Goal: Task Accomplishment & Management: Manage account settings

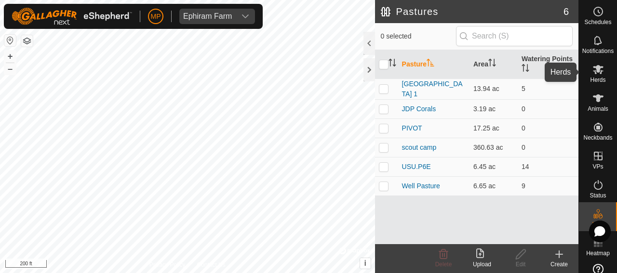
click at [596, 72] on icon at bounding box center [599, 70] width 12 height 12
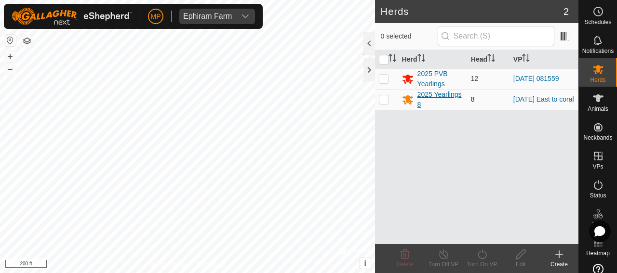
click at [435, 94] on div "2025 Yearlings 8" at bounding box center [441, 100] width 46 height 20
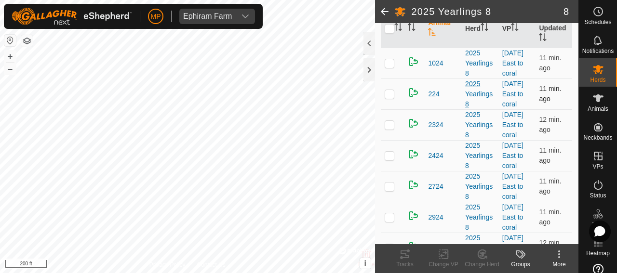
scroll to position [165, 0]
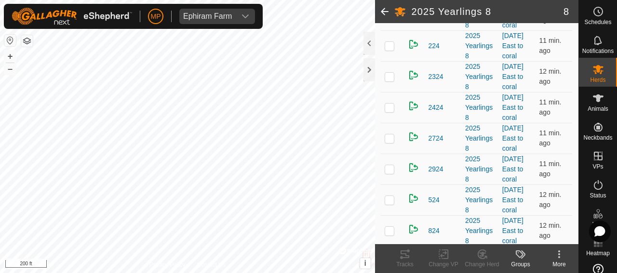
click at [384, 12] on span at bounding box center [384, 11] width 19 height 23
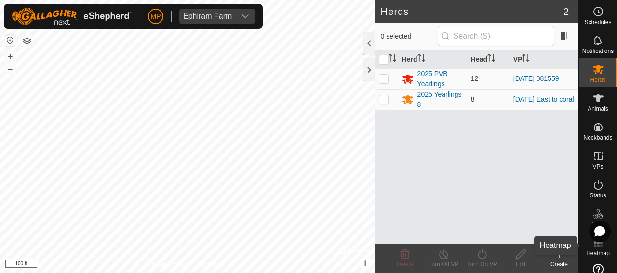
click at [597, 247] on rect at bounding box center [598, 246] width 2 height 2
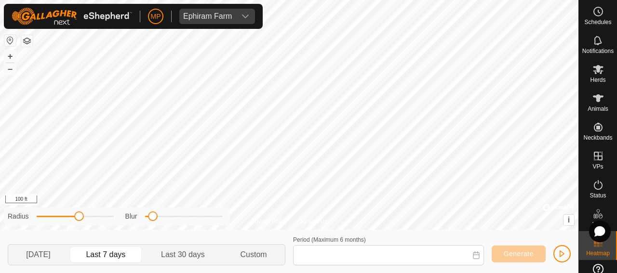
type input "Aug 13, 2025 - Aug 19, 2025"
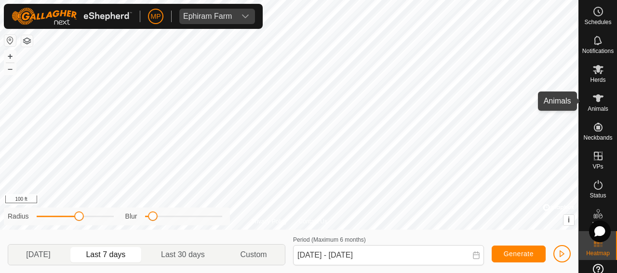
click at [593, 100] on icon at bounding box center [598, 99] width 11 height 8
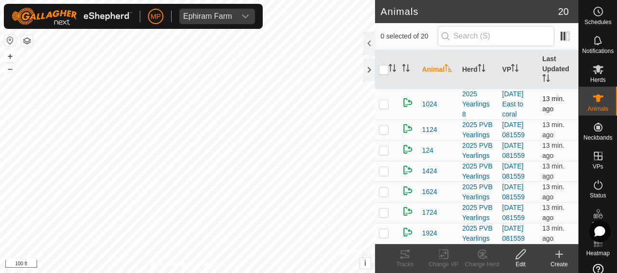
click at [382, 104] on p-checkbox at bounding box center [384, 104] width 10 height 8
checkbox input "false"
click at [383, 134] on p-checkbox at bounding box center [384, 130] width 10 height 8
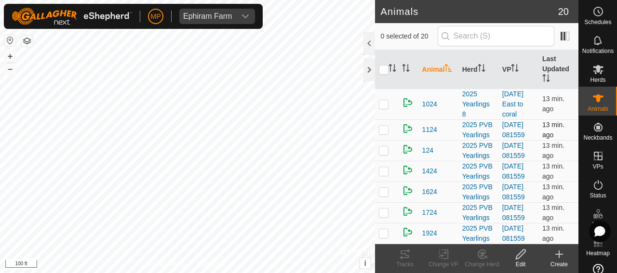
click at [383, 134] on p-checkbox at bounding box center [384, 130] width 10 height 8
click at [382, 134] on p-checkbox at bounding box center [384, 130] width 10 height 8
checkbox input "false"
click at [383, 154] on p-checkbox at bounding box center [384, 151] width 10 height 8
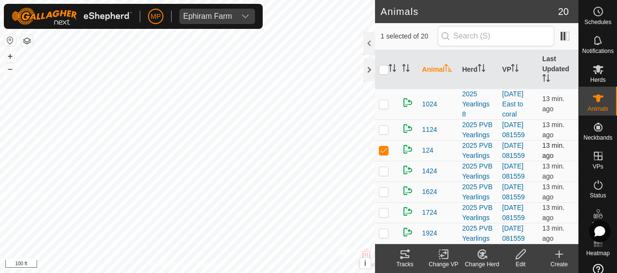
checkbox input "false"
click at [427, 105] on span "1024" at bounding box center [429, 104] width 15 height 10
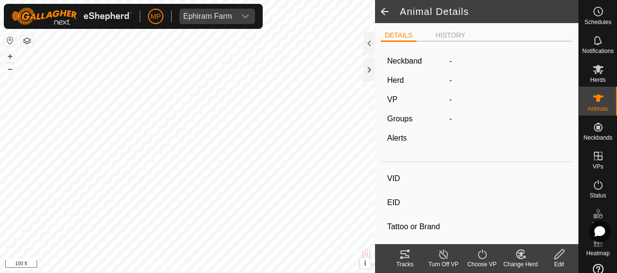
type input "1024"
type input "-"
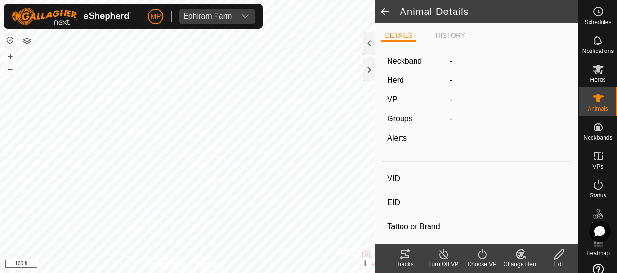
type input "03/2024"
type input "1 year 5 months"
type input "0 kg"
type input "-"
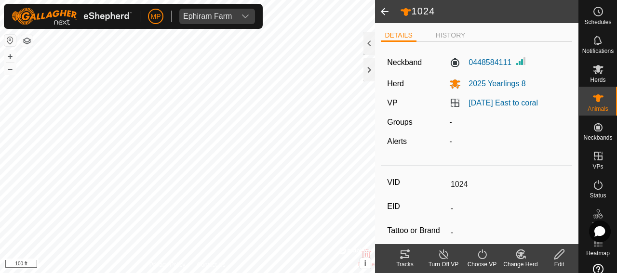
click at [383, 10] on span at bounding box center [384, 11] width 19 height 23
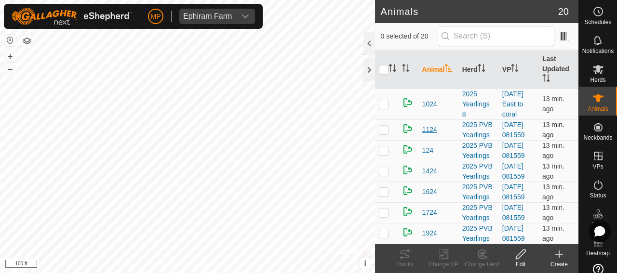
click at [429, 135] on span "1124" at bounding box center [429, 130] width 15 height 10
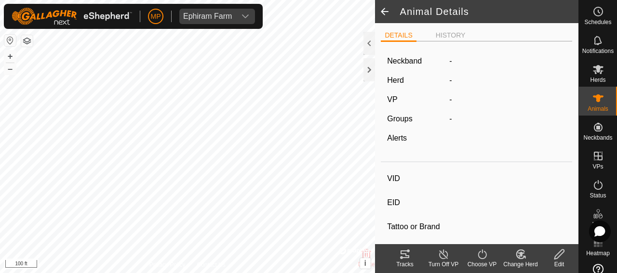
type input "1124"
type input "-"
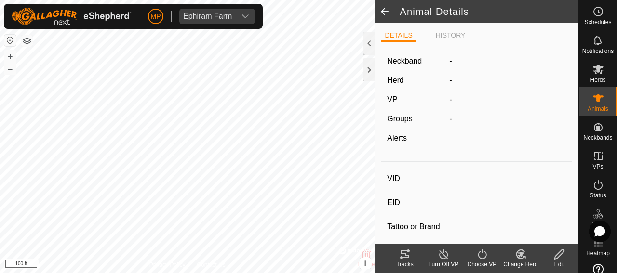
type input "03/2024"
type input "1 year 5 months"
type input "0 kg"
type input "-"
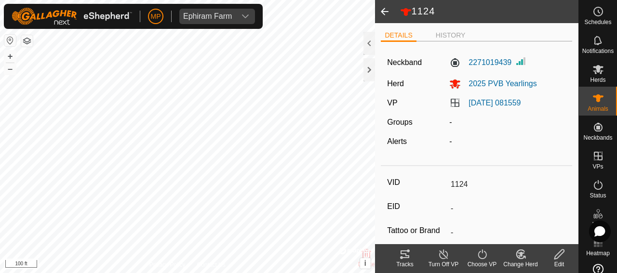
click at [383, 11] on span at bounding box center [384, 11] width 19 height 23
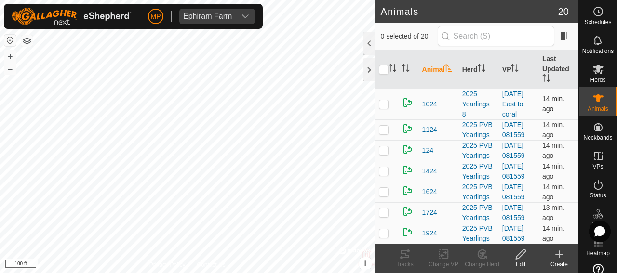
click at [429, 104] on span "1024" at bounding box center [429, 104] width 15 height 10
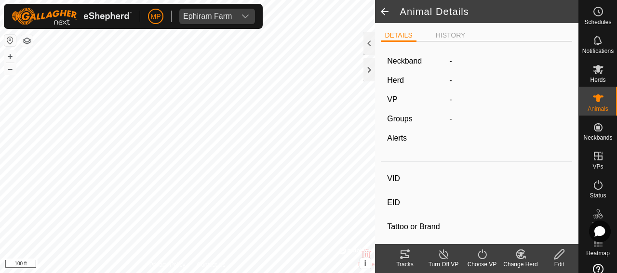
type input "1024"
type input "-"
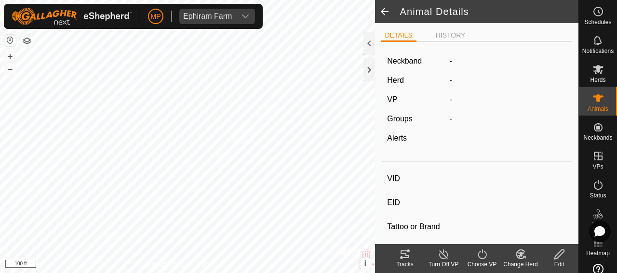
type input "03/2024"
type input "1 year 5 months"
type input "0 kg"
type input "-"
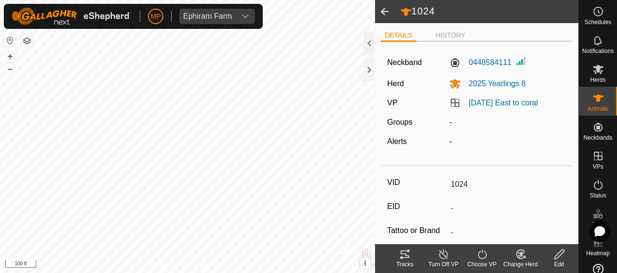
click at [383, 11] on span at bounding box center [384, 11] width 19 height 23
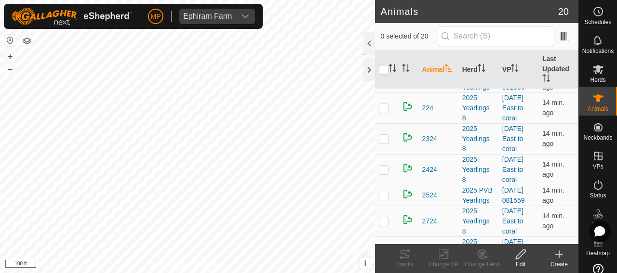
scroll to position [241, 0]
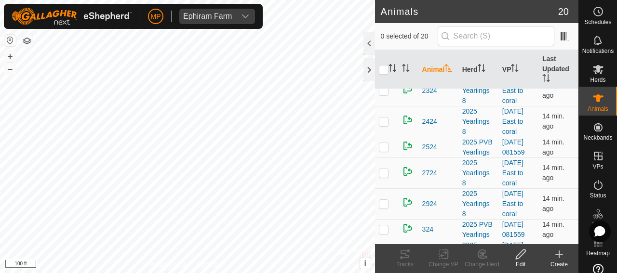
click at [383, 64] on p-checkbox at bounding box center [384, 60] width 10 height 8
checkbox input "false"
click at [383, 95] on p-checkbox at bounding box center [384, 91] width 10 height 8
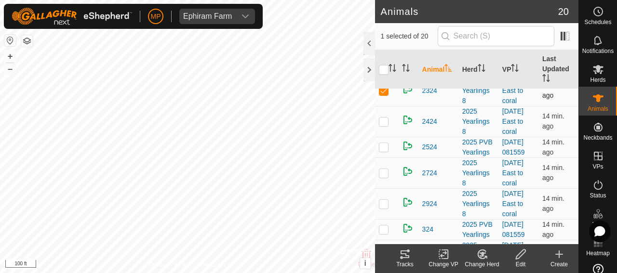
checkbox input "false"
click at [384, 125] on p-checkbox at bounding box center [384, 122] width 10 height 8
checkbox input "false"
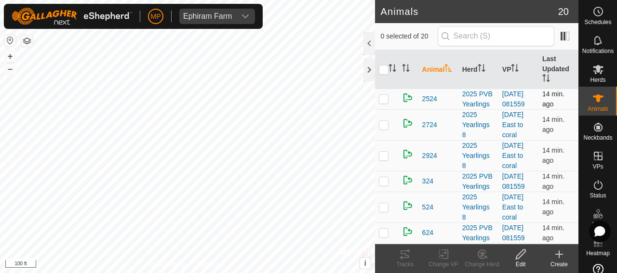
click at [383, 103] on p-checkbox at bounding box center [384, 99] width 10 height 8
checkbox input "false"
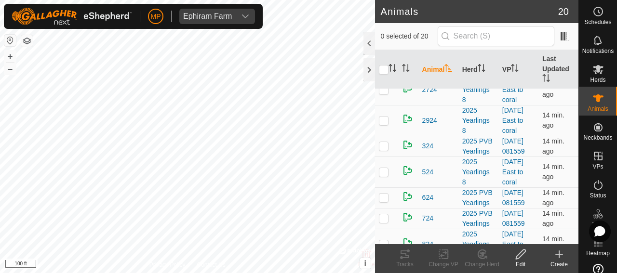
scroll to position [338, 0]
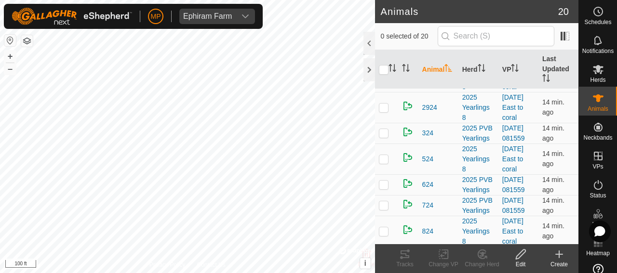
click at [383, 81] on p-checkbox at bounding box center [384, 77] width 10 height 8
checkbox input "false"
click at [385, 111] on p-checkbox at bounding box center [384, 108] width 10 height 8
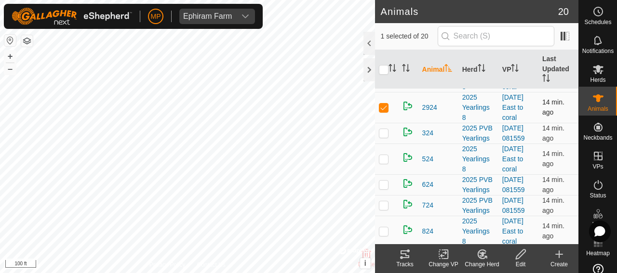
checkbox input "false"
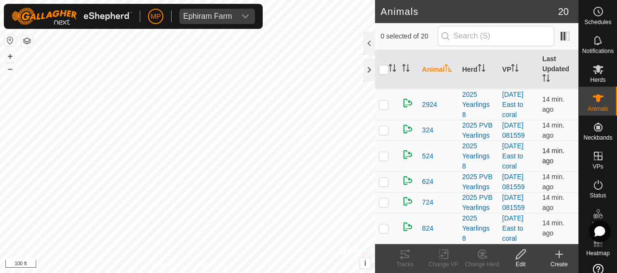
click at [382, 160] on p-checkbox at bounding box center [384, 156] width 10 height 8
click at [383, 160] on p-checkbox at bounding box center [384, 156] width 10 height 8
checkbox input "false"
click at [384, 230] on p-checkbox at bounding box center [384, 229] width 10 height 8
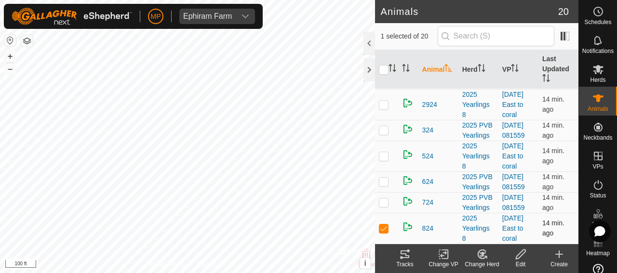
click at [384, 230] on p-checkbox at bounding box center [384, 229] width 10 height 8
checkbox input "false"
click at [383, 160] on p-checkbox at bounding box center [384, 156] width 10 height 8
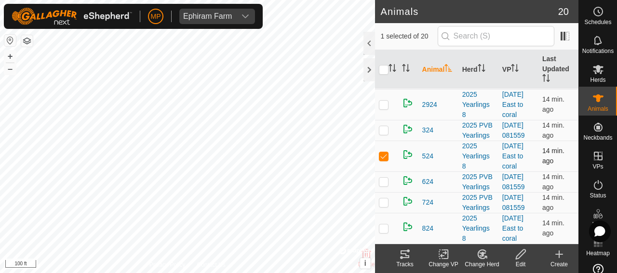
checkbox input "false"
click at [384, 108] on p-checkbox at bounding box center [384, 105] width 10 height 8
checkbox input "false"
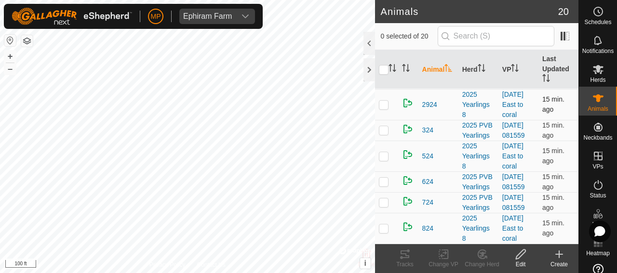
scroll to position [313, 0]
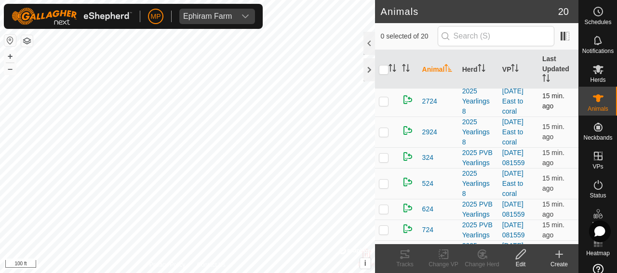
click at [384, 105] on p-checkbox at bounding box center [384, 101] width 10 height 8
checkbox input "false"
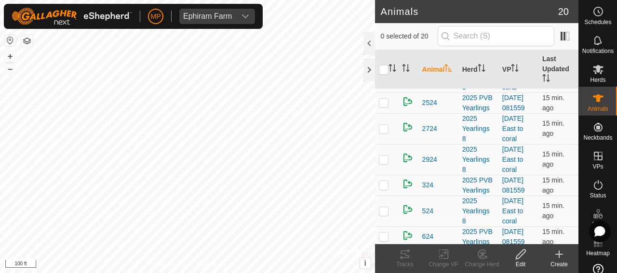
scroll to position [265, 0]
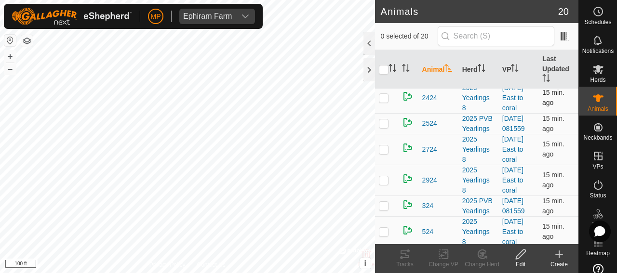
click at [385, 102] on p-checkbox at bounding box center [384, 98] width 10 height 8
checkbox input "false"
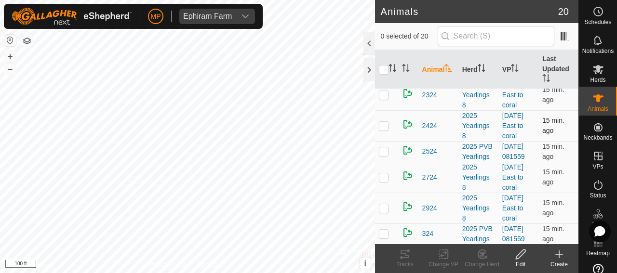
scroll to position [217, 0]
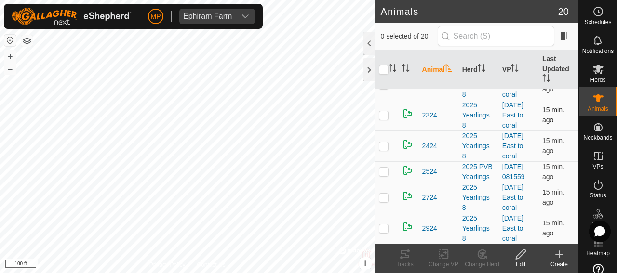
click at [383, 119] on p-checkbox at bounding box center [384, 115] width 10 height 8
checkbox input "false"
click at [383, 88] on p-checkbox at bounding box center [384, 85] width 10 height 8
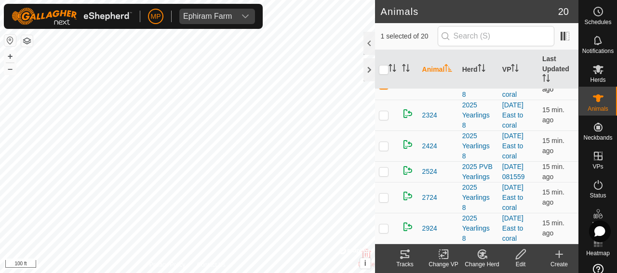
checkbox input "false"
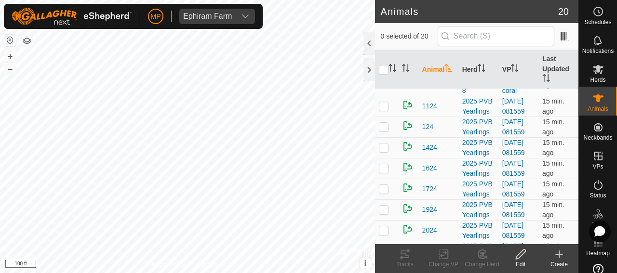
scroll to position [0, 0]
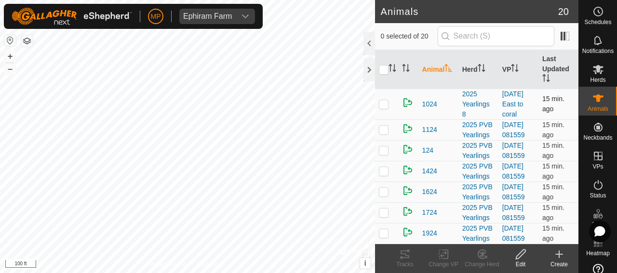
click at [385, 103] on p-checkbox at bounding box center [384, 104] width 10 height 8
checkbox input "false"
click at [596, 98] on icon at bounding box center [598, 99] width 11 height 8
